Goal: Complete application form: Complete application form

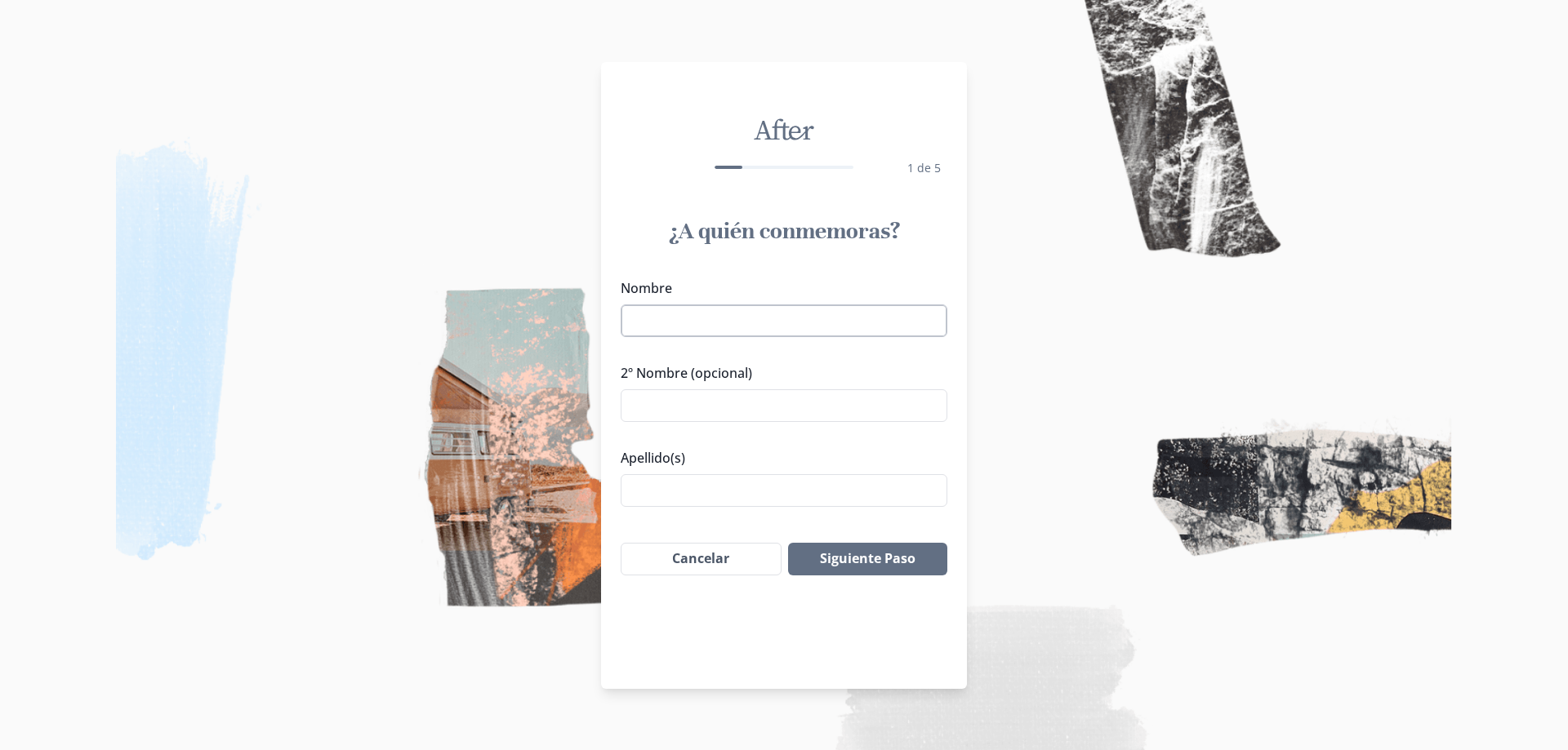
click at [783, 322] on input "Nombre" at bounding box center [784, 320] width 327 height 32
paste input "[PERSON_NAME]"
drag, startPoint x: 685, startPoint y: 318, endPoint x: 739, endPoint y: 318, distance: 54.0
click at [739, 318] on input "[PERSON_NAME]" at bounding box center [784, 320] width 327 height 32
type input "[PERSON_NAME]"
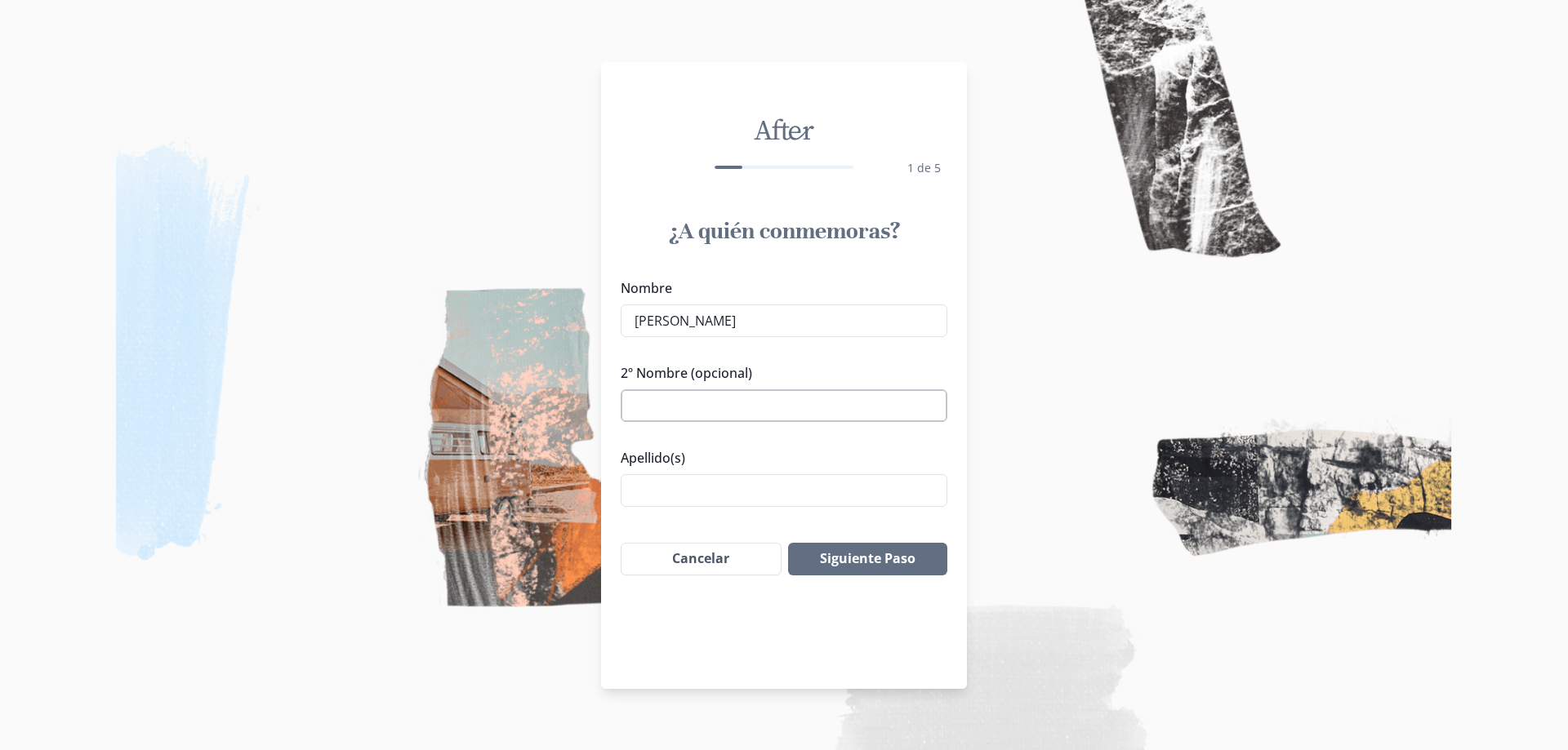
click at [708, 389] on input "2º Nombre (opcional)" at bounding box center [784, 405] width 327 height 32
paste input "[PERSON_NAME]"
type input "[PERSON_NAME]"
drag, startPoint x: 690, startPoint y: 323, endPoint x: 794, endPoint y: 325, distance: 104.0
click at [794, 325] on input "[PERSON_NAME]" at bounding box center [784, 320] width 327 height 32
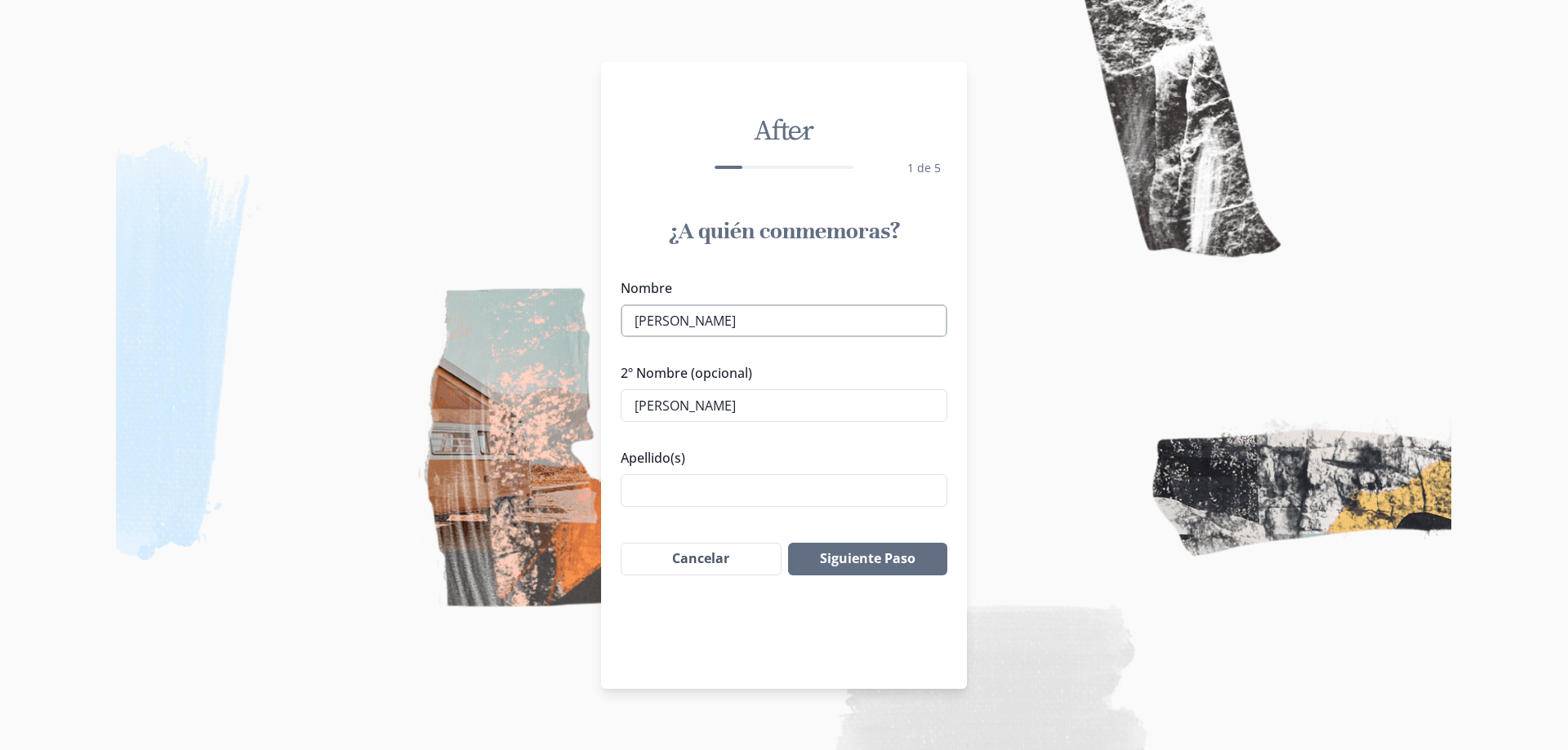
drag, startPoint x: 745, startPoint y: 318, endPoint x: 693, endPoint y: 321, distance: 52.1
click at [693, 321] on input "[PERSON_NAME]" at bounding box center [784, 320] width 327 height 32
drag, startPoint x: 689, startPoint y: 322, endPoint x: 786, endPoint y: 326, distance: 97.1
click at [786, 326] on input "[PERSON_NAME]" at bounding box center [784, 320] width 327 height 32
type input "[PERSON_NAME]"
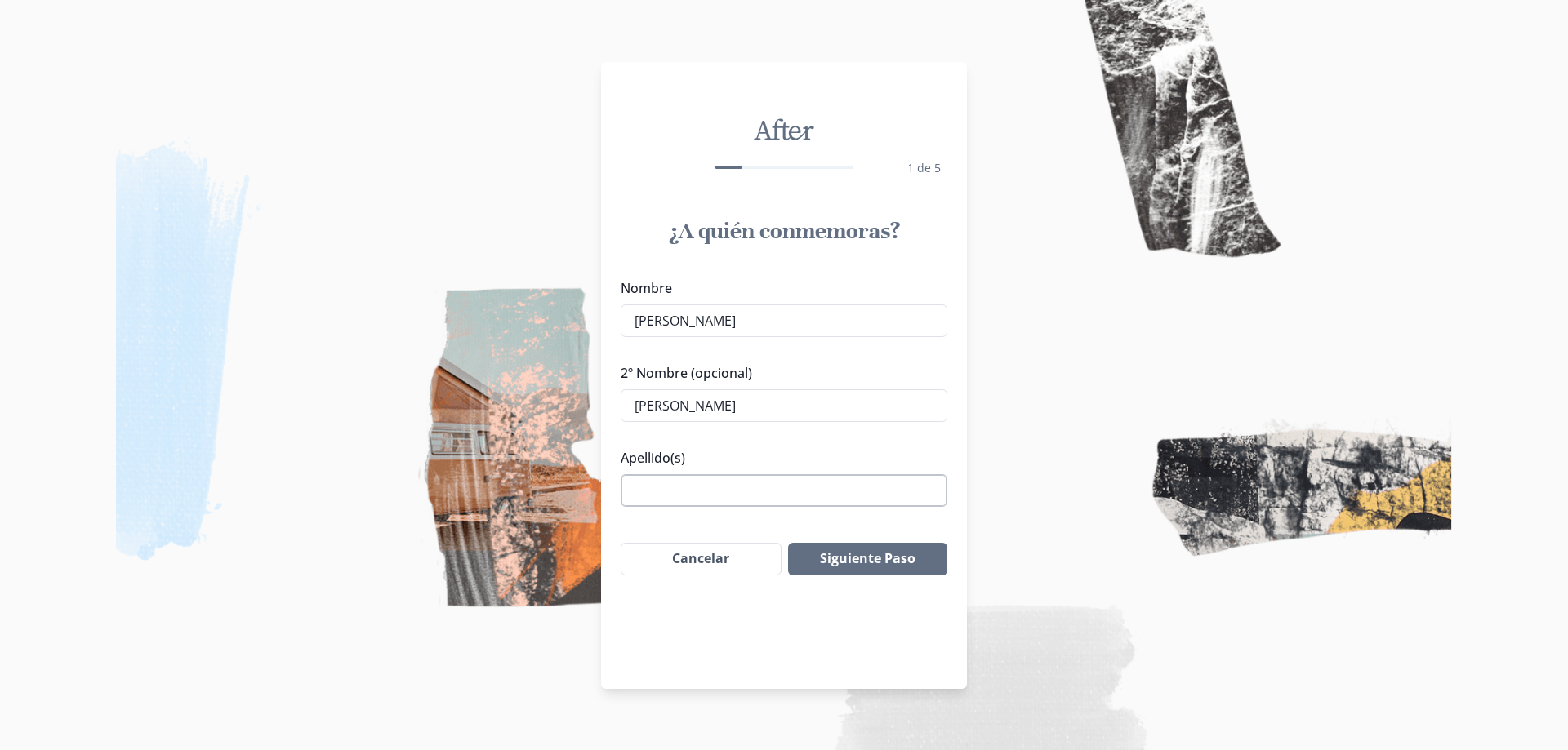
click at [699, 503] on input "Apellido(s)" at bounding box center [784, 490] width 327 height 32
paste input "[PERSON_NAME]"
type input "[PERSON_NAME]"
click at [636, 400] on input "[PERSON_NAME]" at bounding box center [784, 405] width 327 height 32
type input "[PERSON_NAME]"
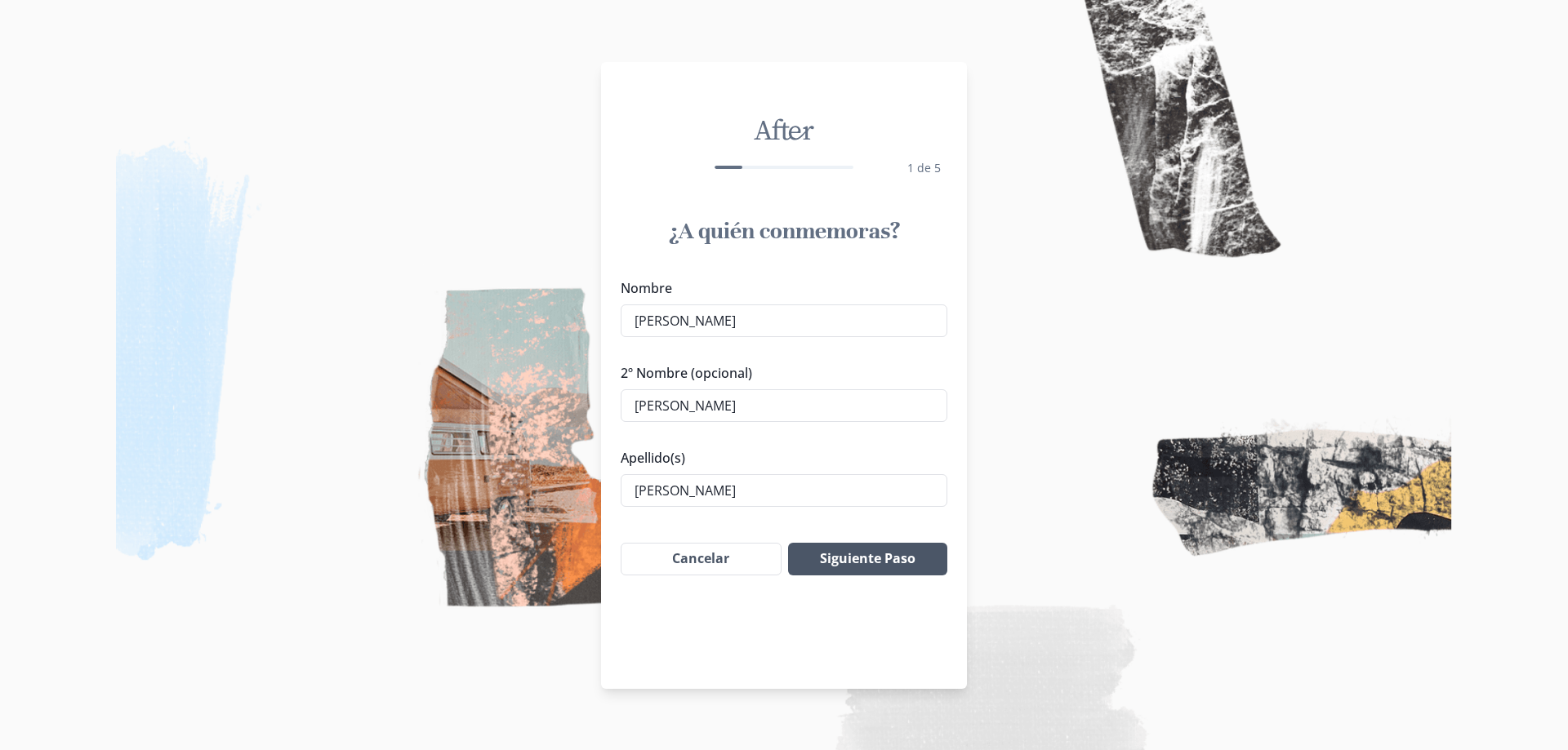
click at [865, 569] on button "Siguiente Paso" at bounding box center [868, 559] width 159 height 32
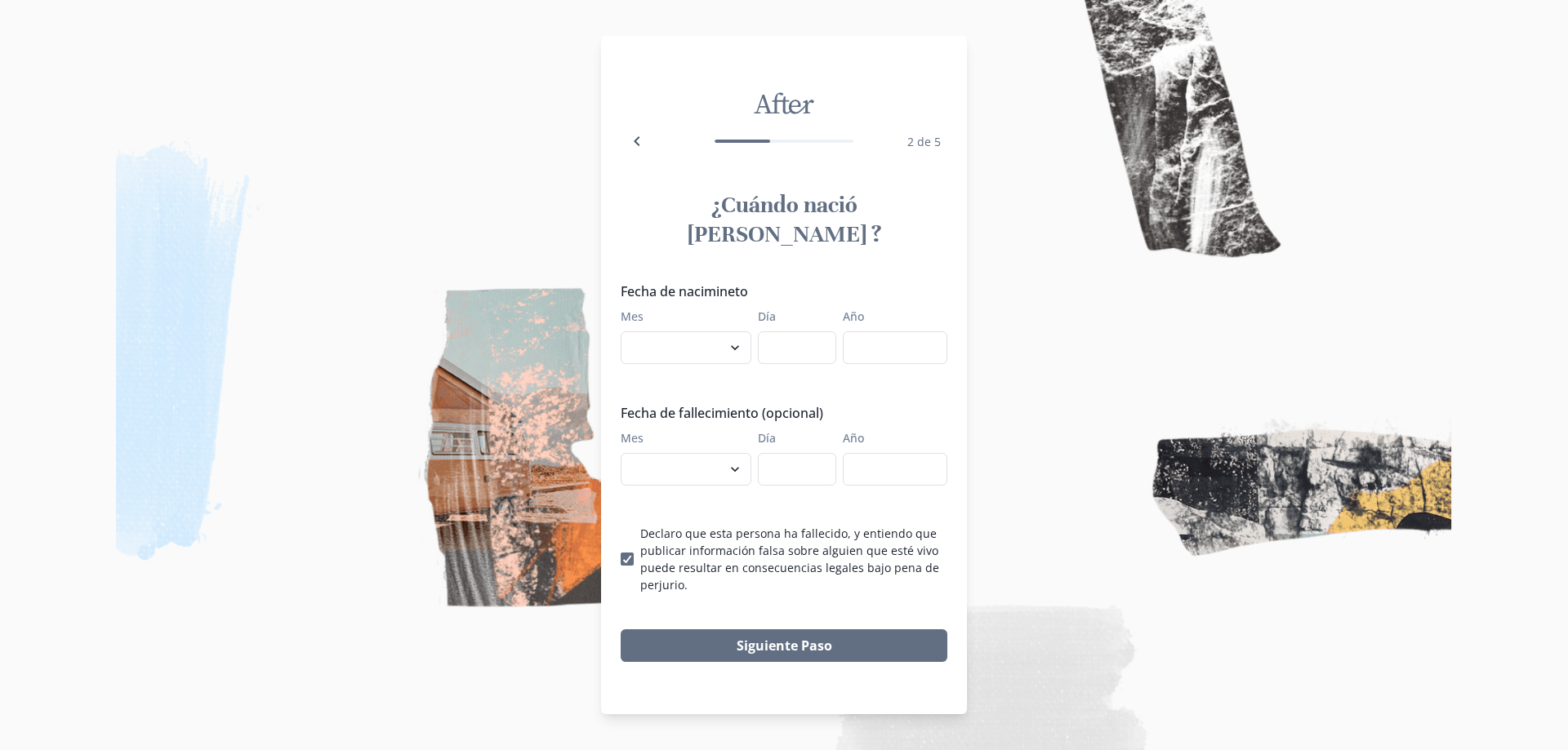
click at [703, 355] on div "Fecha de nacimineto Mes enero febrero marzo [PERSON_NAME] [PERSON_NAME] septiem…" at bounding box center [784, 437] width 327 height 312
click at [675, 332] on select "enero febrero marzo [PERSON_NAME] [PERSON_NAME] septiembre octubre noviembre di…" at bounding box center [685, 348] width 131 height 32
select select "1"
click at [621, 332] on select "enero febrero marzo [PERSON_NAME] [PERSON_NAME] septiembre octubre noviembre di…" at bounding box center [685, 348] width 131 height 32
click at [774, 338] on input "Día" at bounding box center [797, 348] width 78 height 32
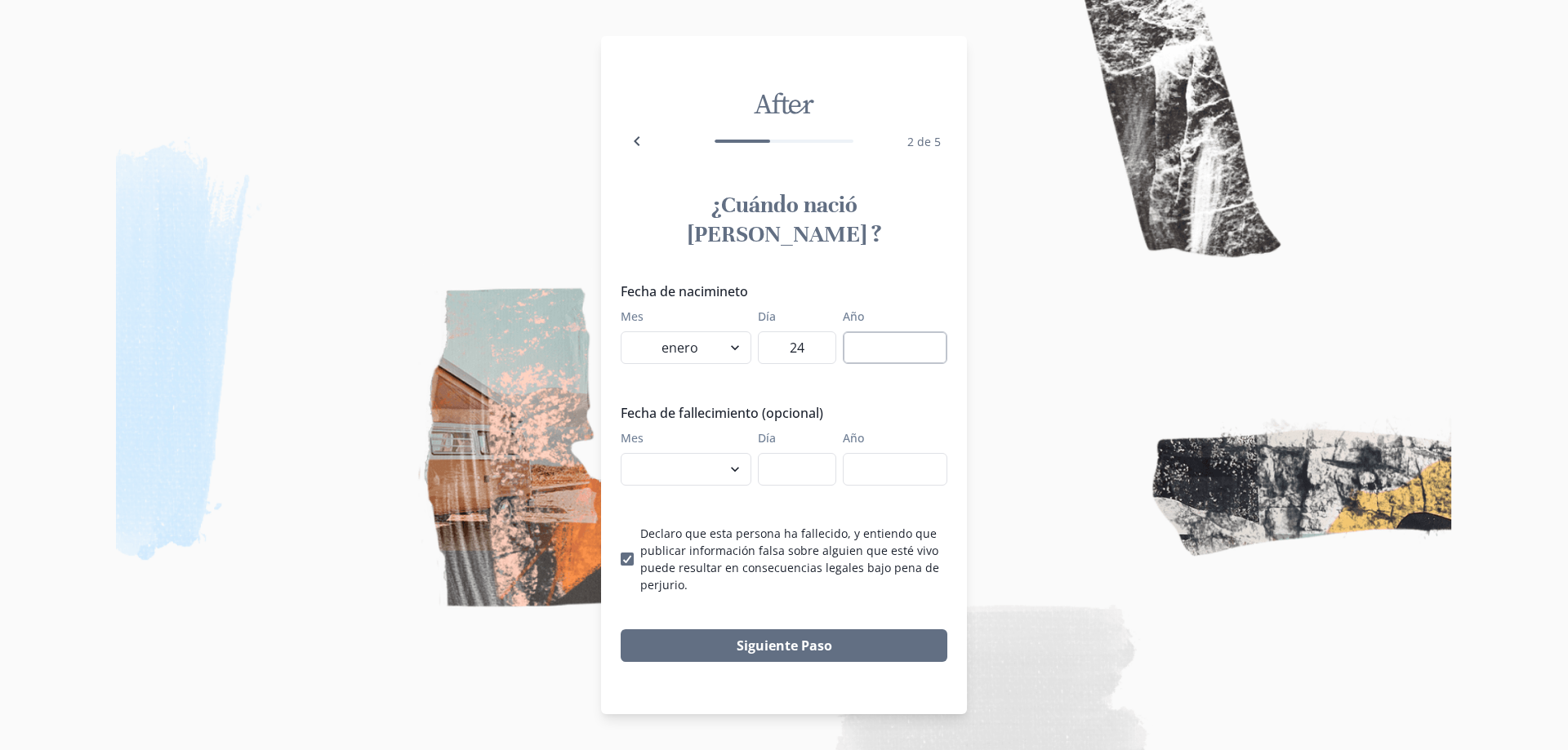
type input "24"
click at [928, 338] on input "Año" at bounding box center [895, 348] width 105 height 32
type input "1942"
click at [755, 444] on div "Mes enero febrero marzo [PERSON_NAME] [PERSON_NAME] septiembre octubre noviembr…" at bounding box center [784, 457] width 327 height 57
click at [733, 453] on select "enero febrero marzo [PERSON_NAME] [PERSON_NAME] septiembre octubre noviembre di…" at bounding box center [685, 469] width 131 height 32
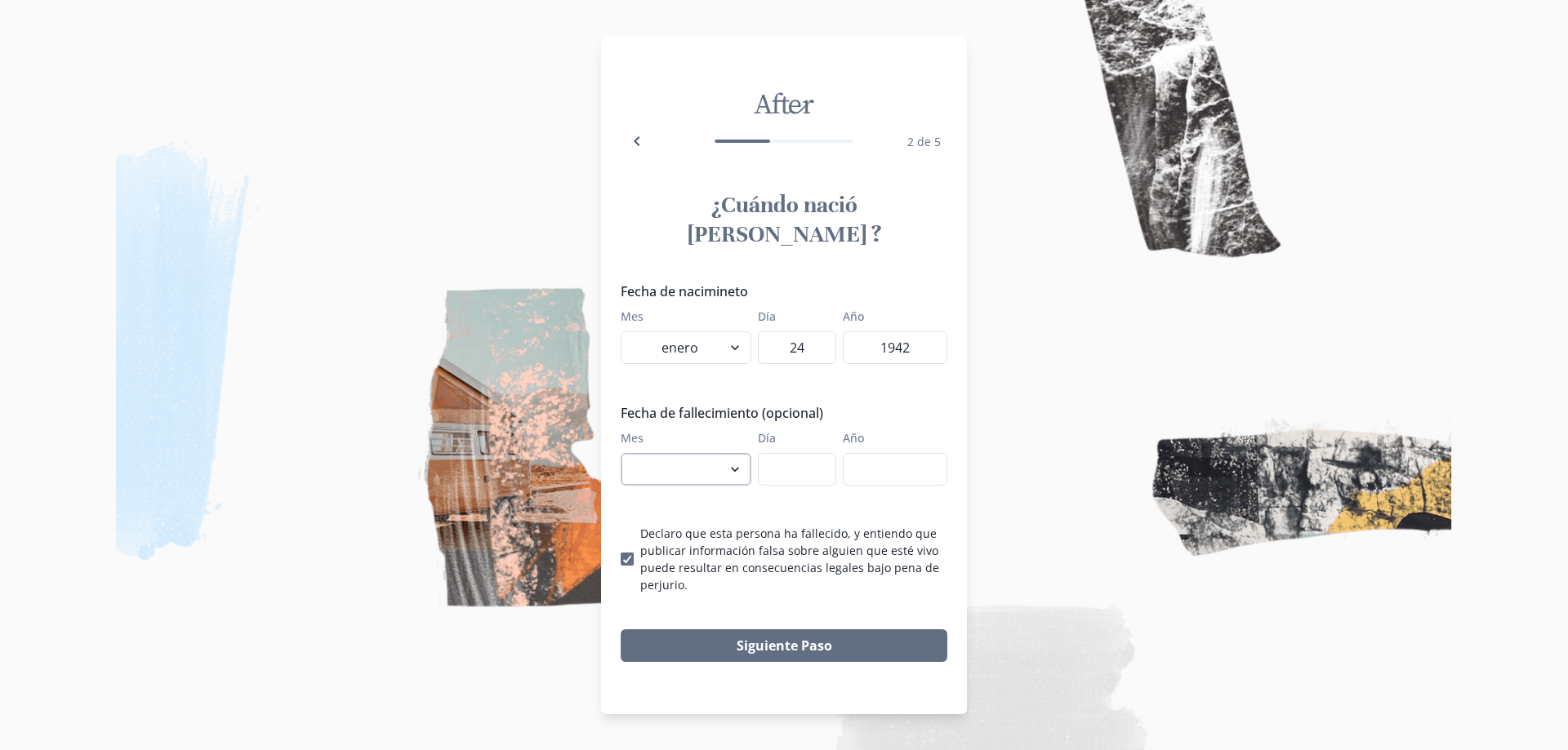
select select "8"
click at [621, 453] on select "enero febrero marzo [PERSON_NAME] [PERSON_NAME] septiembre octubre noviembre di…" at bounding box center [685, 469] width 131 height 32
click at [771, 453] on input "Día" at bounding box center [797, 469] width 78 height 32
type input "22"
click at [883, 462] on input "Año" at bounding box center [895, 469] width 105 height 32
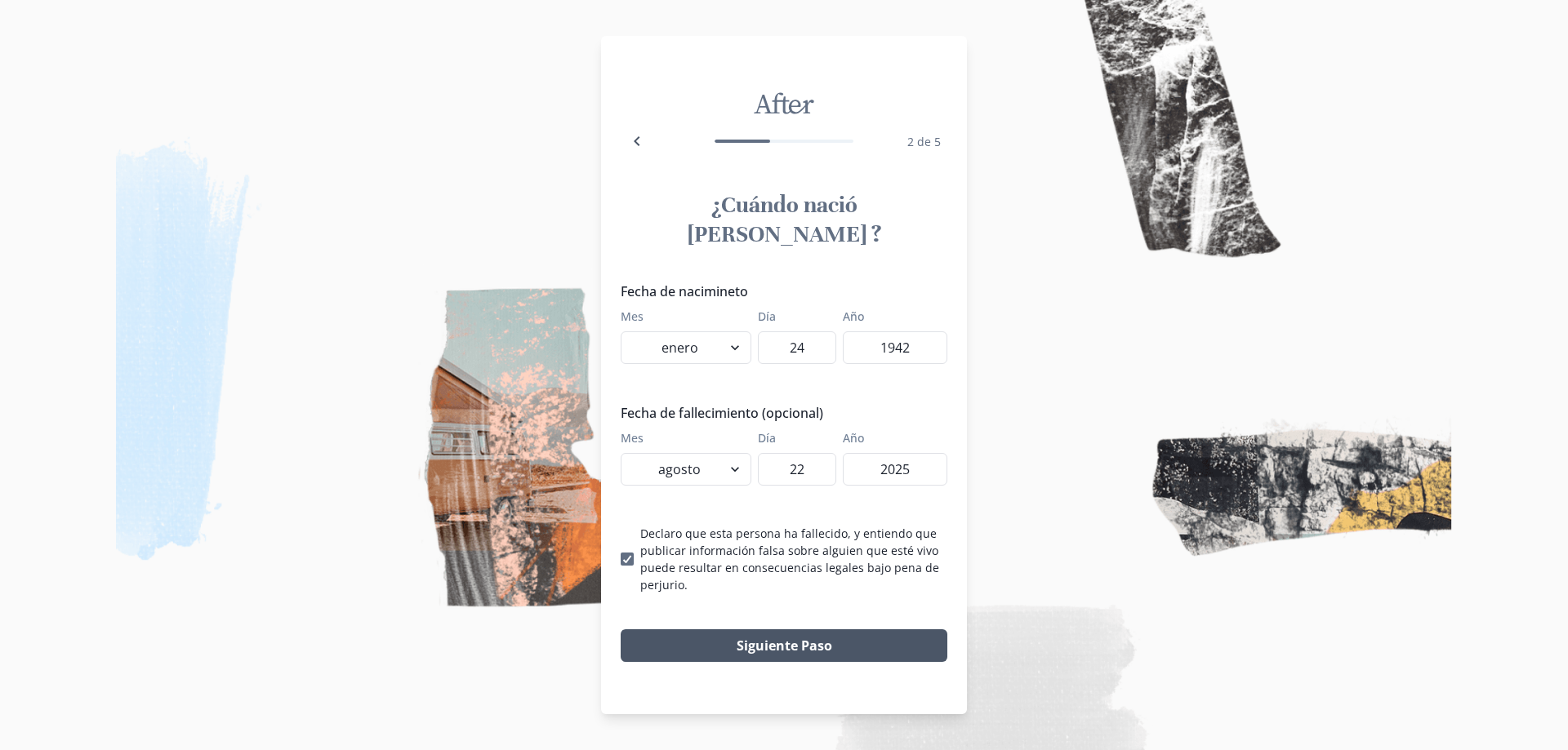
type input "2025"
click at [811, 629] on button "Siguiente Paso" at bounding box center [784, 645] width 327 height 32
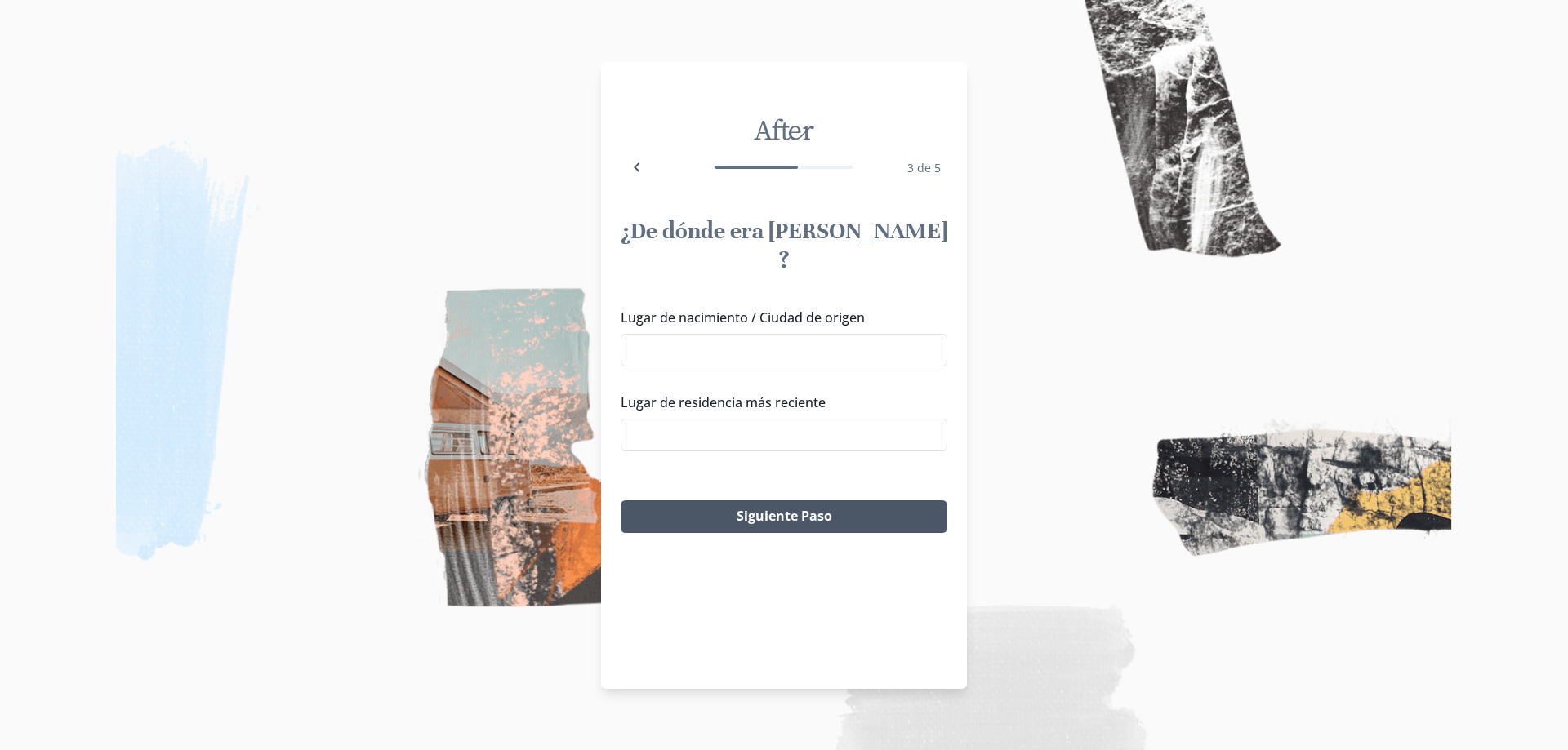
click at [758, 501] on button "Siguiente Paso" at bounding box center [784, 516] width 327 height 32
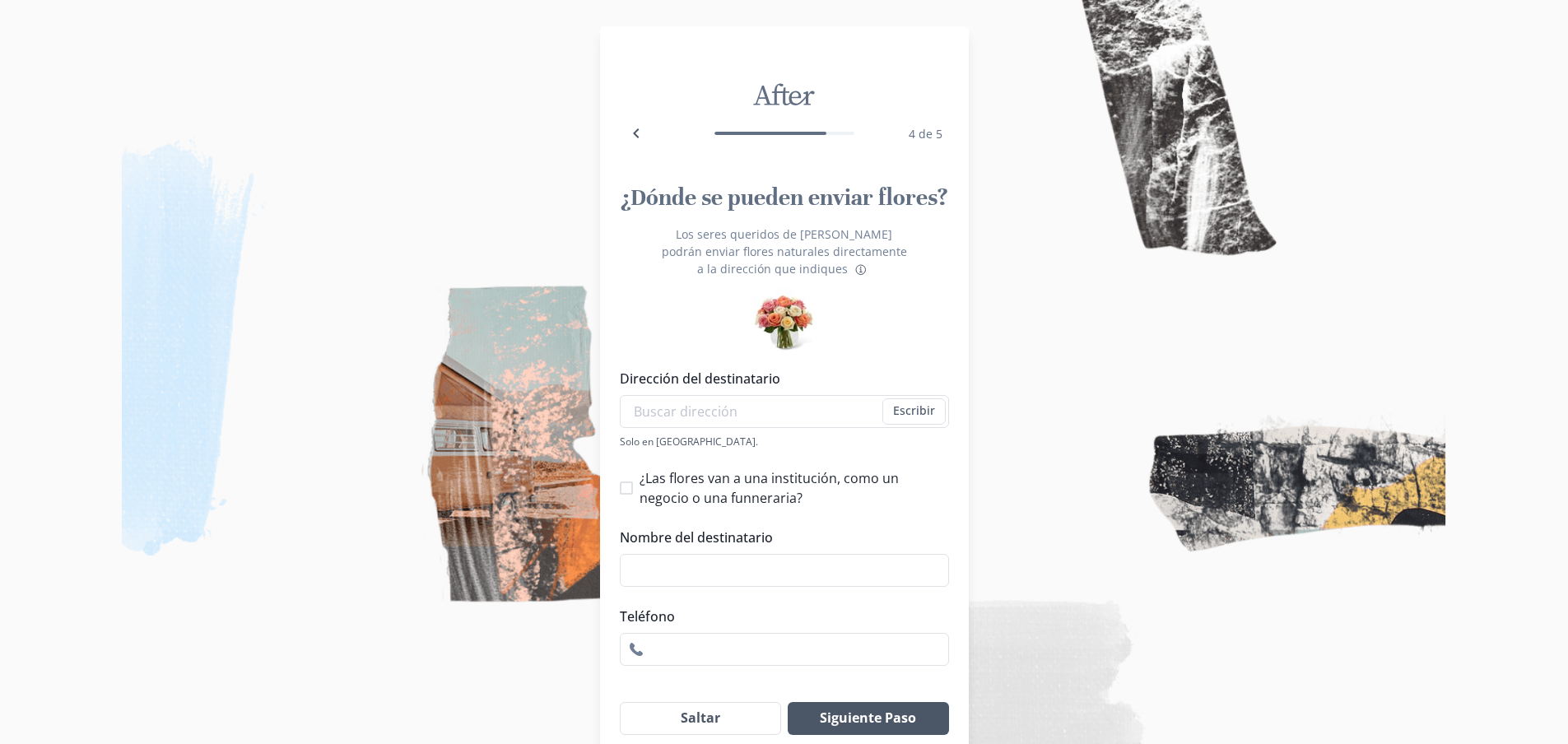
click at [843, 702] on button "Siguiente Paso" at bounding box center [867, 718] width 160 height 33
click at [714, 395] on input "Dirección del destinatario" at bounding box center [784, 411] width 329 height 33
click at [630, 132] on button "Back" at bounding box center [635, 132] width 33 height 33
